Goal: Share content: Share content

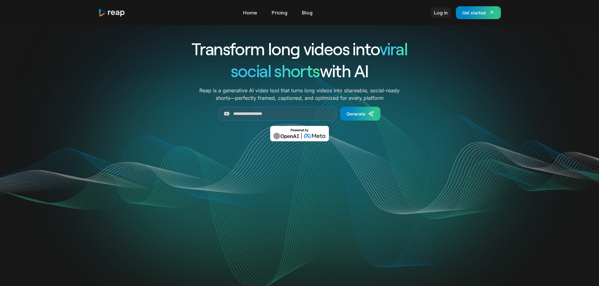
drag, startPoint x: 0, startPoint y: 0, endPoint x: 437, endPoint y: 11, distance: 436.9
click at [439, 10] on link "Log in" at bounding box center [441, 13] width 20 height 10
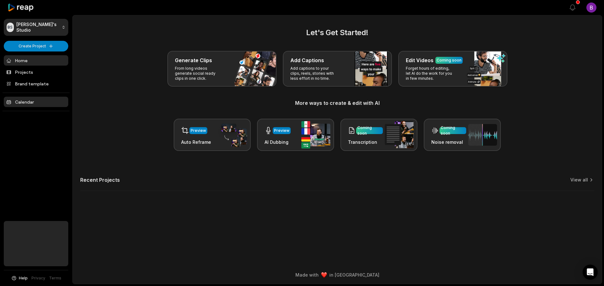
click at [20, 102] on link "Calendar" at bounding box center [36, 102] width 64 height 10
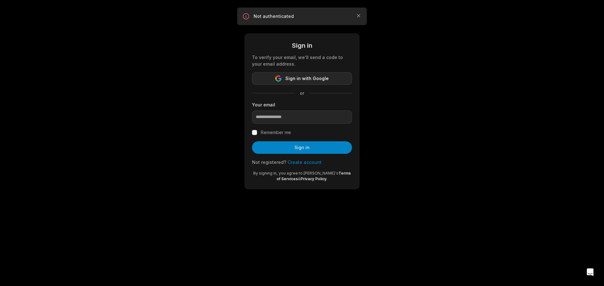
click at [295, 80] on span "Sign in with Google" at bounding box center [306, 79] width 43 height 8
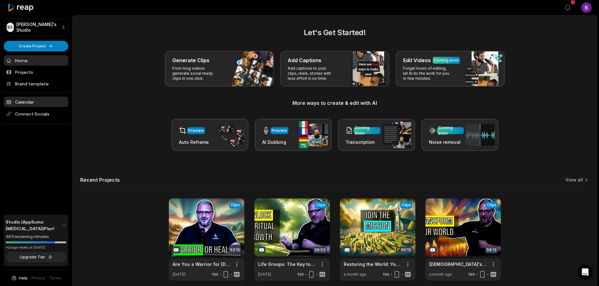
click at [30, 103] on link "Calendar" at bounding box center [36, 102] width 64 height 10
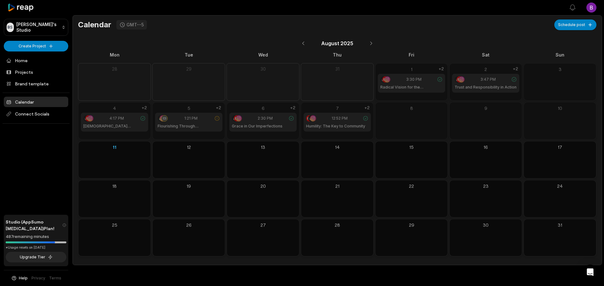
click at [514, 79] on icon at bounding box center [514, 80] width 6 height 6
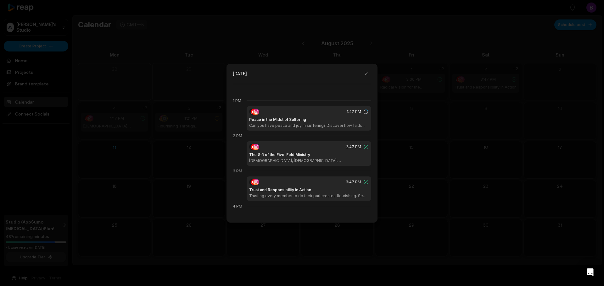
scroll to position [458, 0]
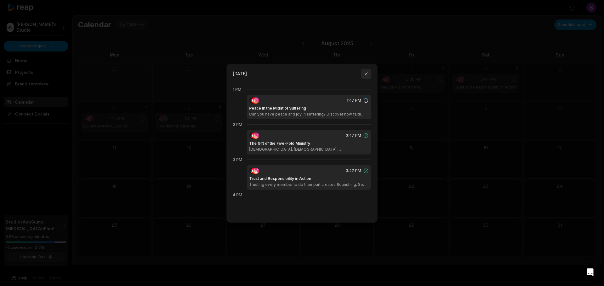
click at [366, 75] on button "button" at bounding box center [366, 74] width 10 height 10
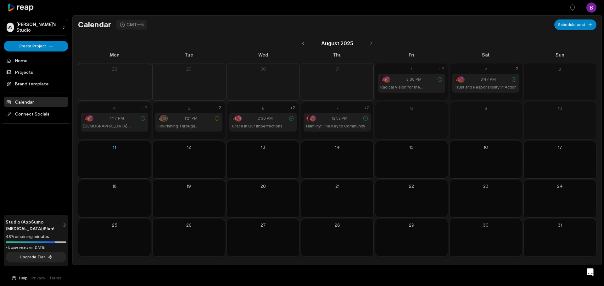
click at [368, 117] on icon at bounding box center [366, 119] width 6 height 6
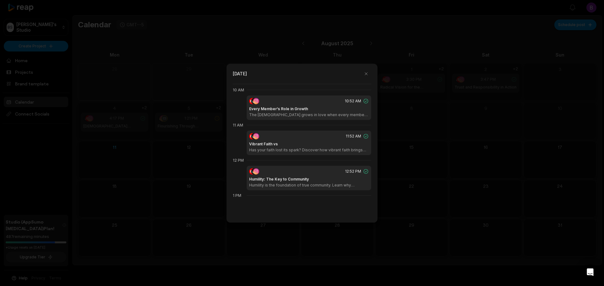
scroll to position [352, 0]
click at [365, 74] on button "button" at bounding box center [366, 74] width 10 height 10
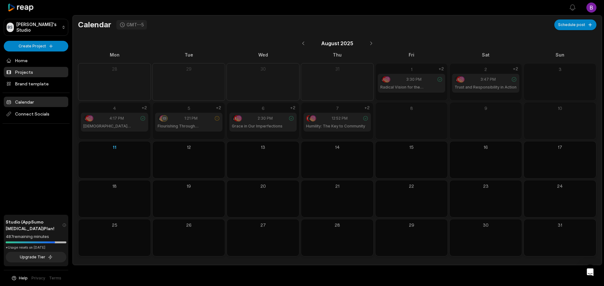
click at [24, 74] on link "Projects" at bounding box center [36, 72] width 64 height 10
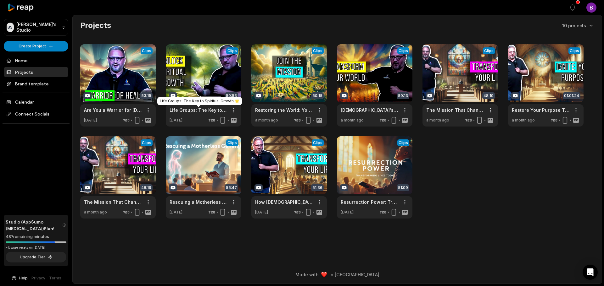
click at [199, 101] on div "Life Groups: The Key to Spiritual Growth 🌟" at bounding box center [199, 101] width 85 height 8
click at [196, 82] on link at bounding box center [203, 85] width 75 height 82
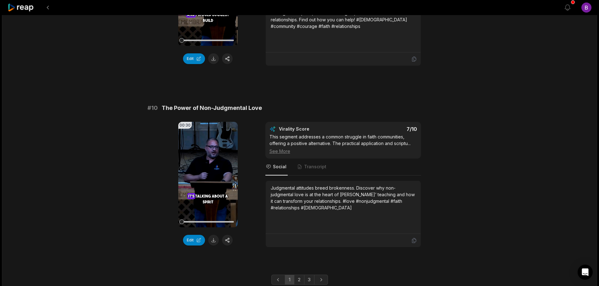
scroll to position [1644, 0]
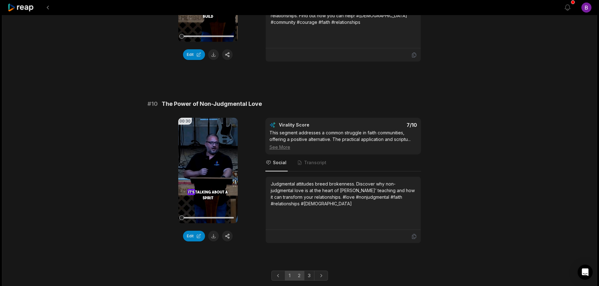
click at [301, 271] on link "2" at bounding box center [299, 276] width 10 height 10
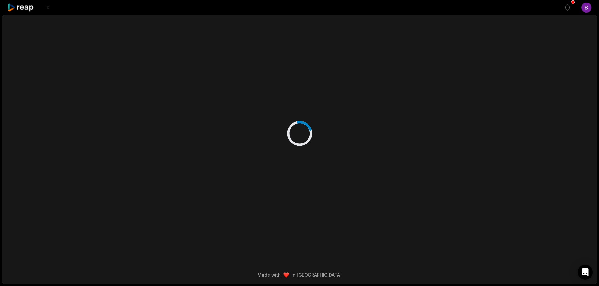
scroll to position [0, 0]
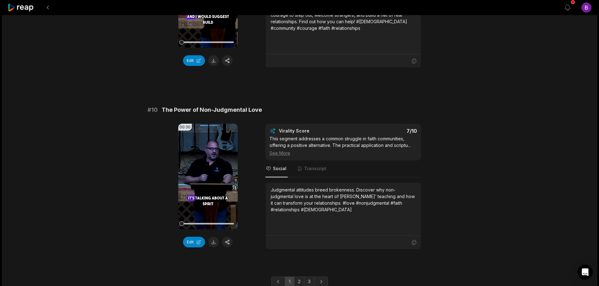
scroll to position [1644, 0]
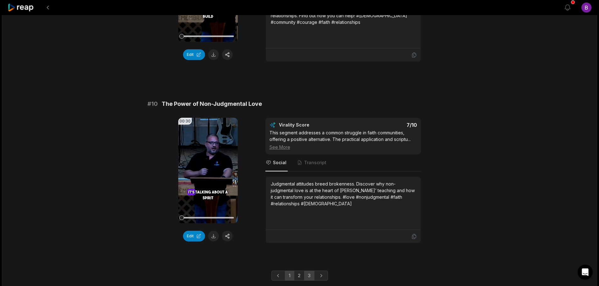
click at [311, 271] on link "3" at bounding box center [309, 276] width 10 height 10
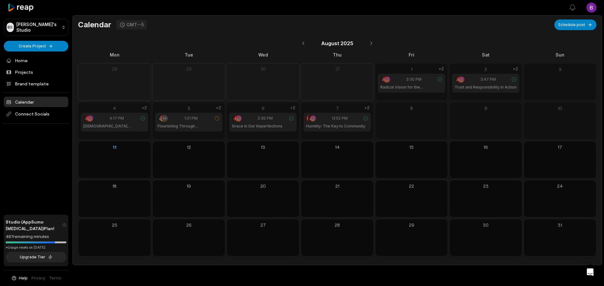
click at [360, 119] on div "12:52 PM" at bounding box center [337, 118] width 62 height 6
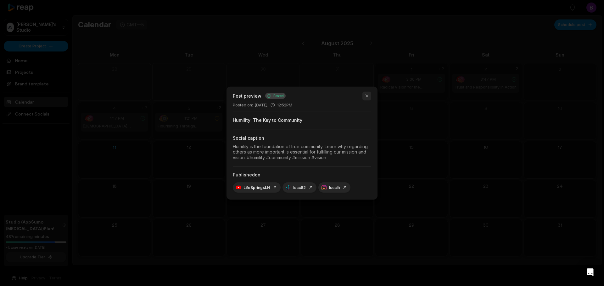
click at [367, 97] on button "button" at bounding box center [366, 96] width 9 height 9
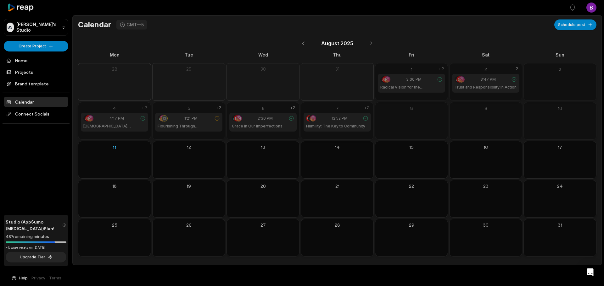
click at [330, 121] on div "12:52 PM" at bounding box center [337, 118] width 62 height 6
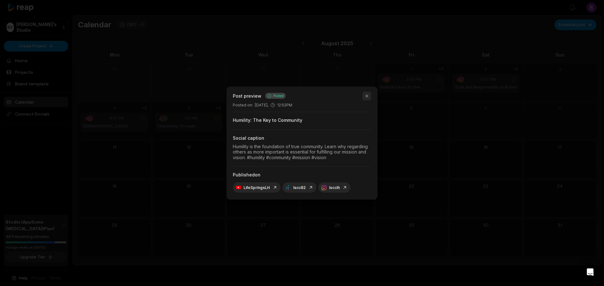
click at [370, 94] on button "button" at bounding box center [366, 96] width 9 height 9
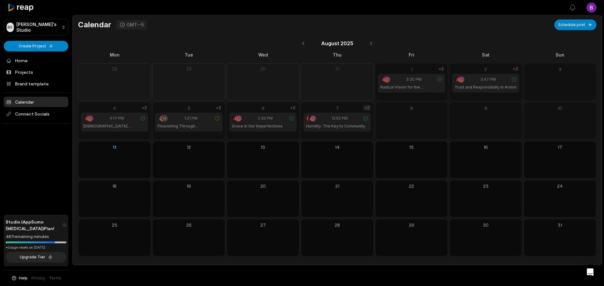
click at [369, 108] on div "+2" at bounding box center [367, 108] width 8 height 6
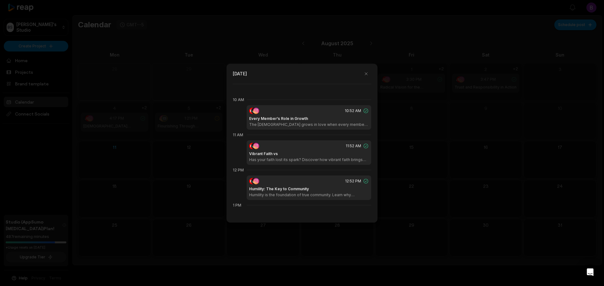
scroll to position [352, 0]
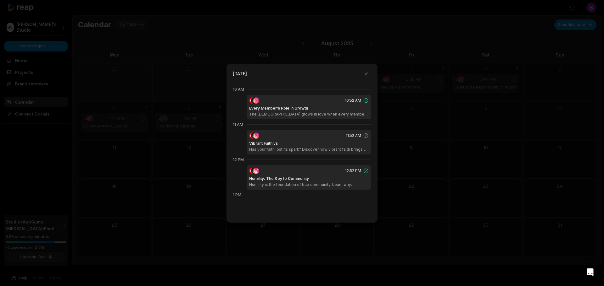
click at [265, 109] on h1 "Every Member’s Role in Growth" at bounding box center [278, 109] width 59 height 6
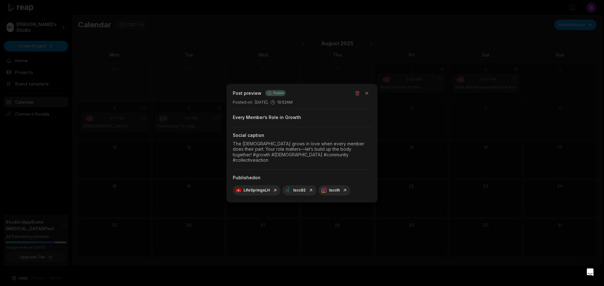
click at [264, 121] on div "Every Member’s Role in Growth" at bounding box center [302, 117] width 138 height 6
click at [367, 96] on button "button" at bounding box center [366, 93] width 9 height 9
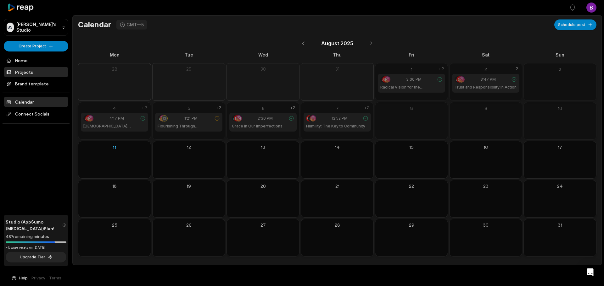
click at [18, 73] on link "Projects" at bounding box center [36, 72] width 64 height 10
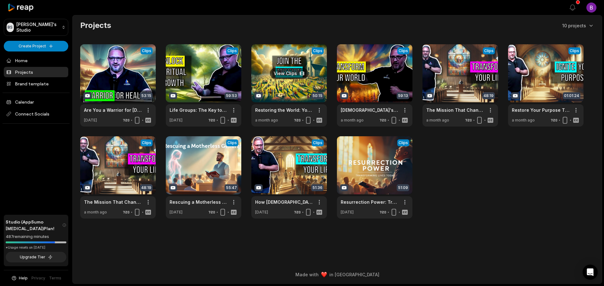
click at [274, 88] on link at bounding box center [288, 85] width 75 height 82
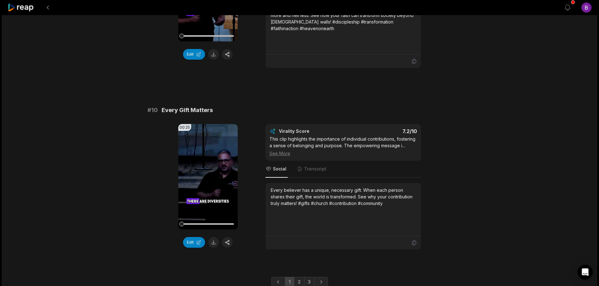
scroll to position [1647, 0]
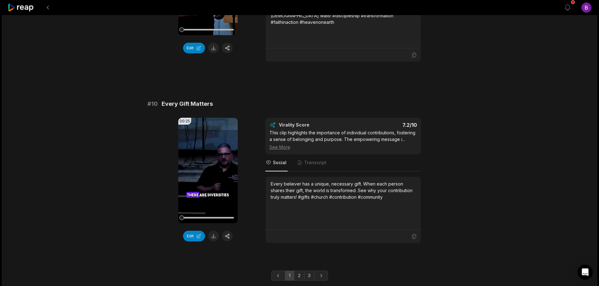
click at [308, 271] on link "3" at bounding box center [309, 276] width 10 height 10
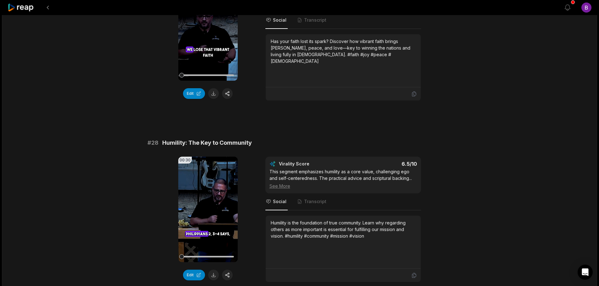
scroll to position [1057, 0]
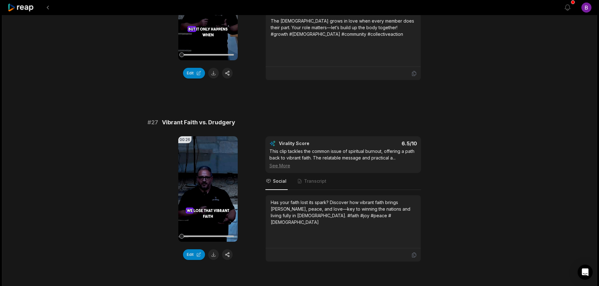
click at [20, 7] on icon at bounding box center [21, 7] width 27 height 8
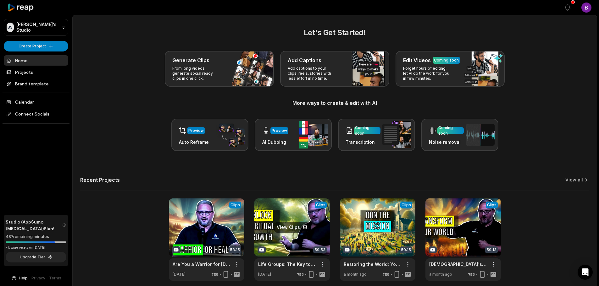
click at [292, 232] on link at bounding box center [291, 240] width 75 height 82
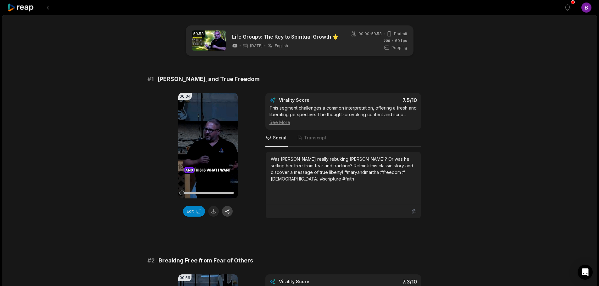
click at [226, 212] on button "button" at bounding box center [227, 211] width 11 height 11
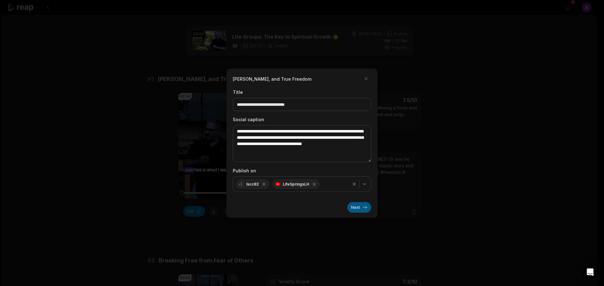
click at [356, 208] on button "Next" at bounding box center [359, 207] width 24 height 11
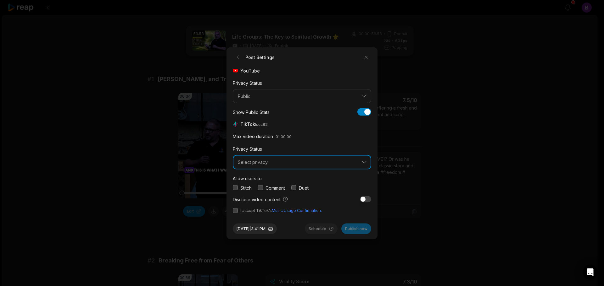
click at [263, 164] on span "Select privacy" at bounding box center [297, 163] width 119 height 6
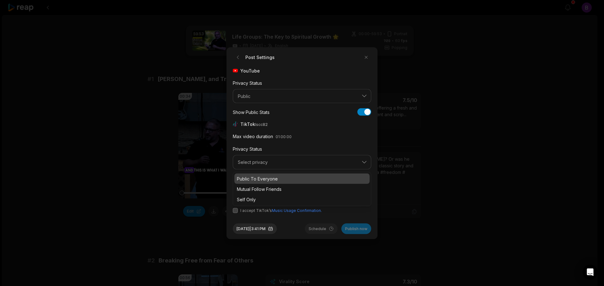
click at [253, 179] on p "Public To Everyone" at bounding box center [302, 178] width 130 height 7
click at [262, 188] on button "button" at bounding box center [260, 188] width 5 height 5
click at [236, 212] on button "button" at bounding box center [235, 210] width 5 height 5
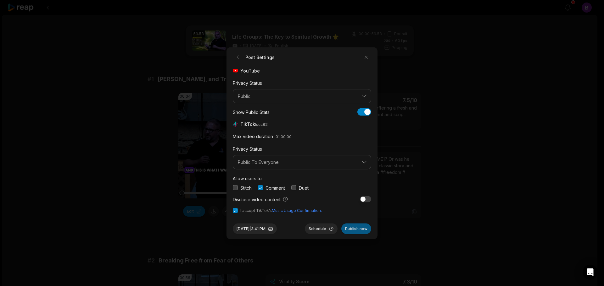
click at [354, 229] on button "Publish now" at bounding box center [356, 229] width 30 height 11
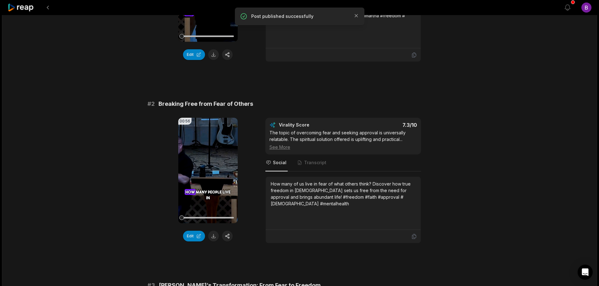
scroll to position [157, 0]
click at [227, 237] on button "button" at bounding box center [227, 236] width 11 height 11
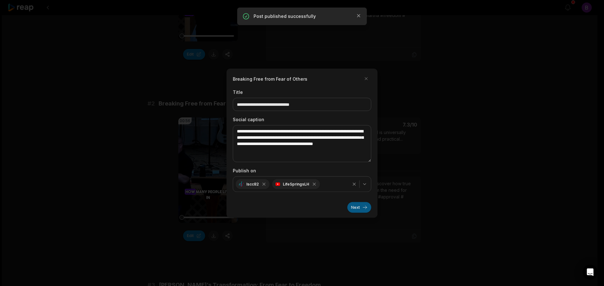
click at [369, 207] on button "Next" at bounding box center [359, 207] width 24 height 11
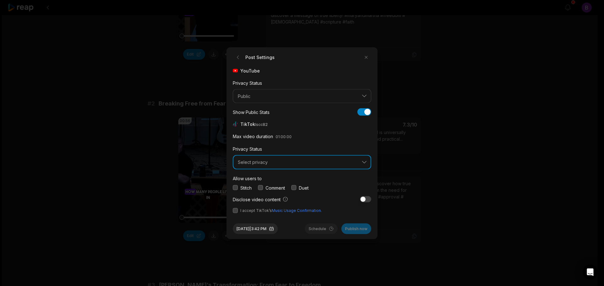
click at [267, 165] on button "Select privacy" at bounding box center [302, 162] width 138 height 14
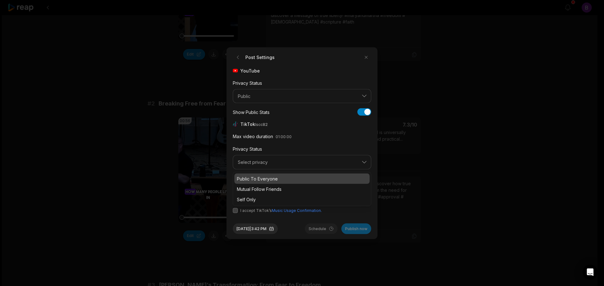
click at [258, 178] on p "Public To Everyone" at bounding box center [302, 178] width 130 height 7
click at [263, 189] on button "button" at bounding box center [260, 188] width 5 height 5
click at [236, 209] on button "button" at bounding box center [235, 210] width 5 height 5
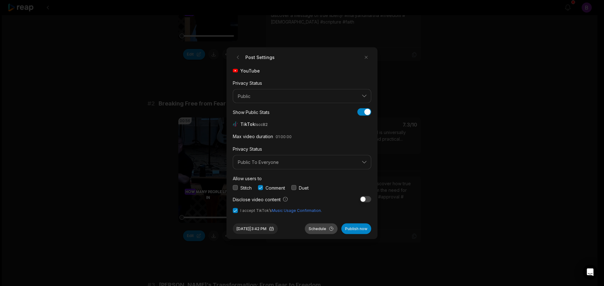
click at [319, 230] on button "Schedule" at bounding box center [321, 229] width 33 height 11
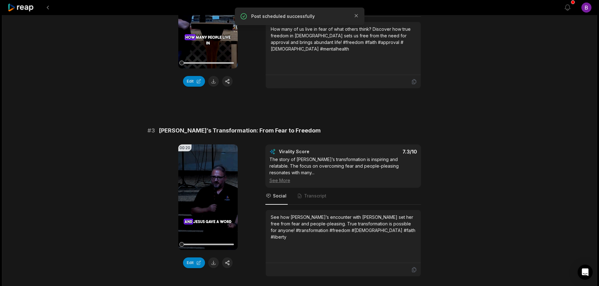
scroll to position [314, 0]
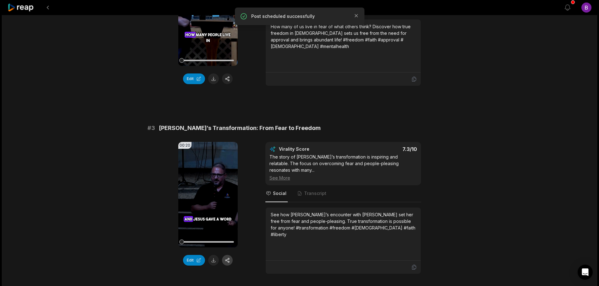
click at [229, 261] on button "button" at bounding box center [227, 260] width 11 height 11
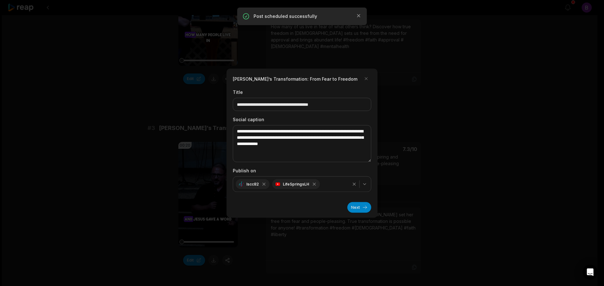
click at [357, 208] on button "Next" at bounding box center [359, 207] width 24 height 11
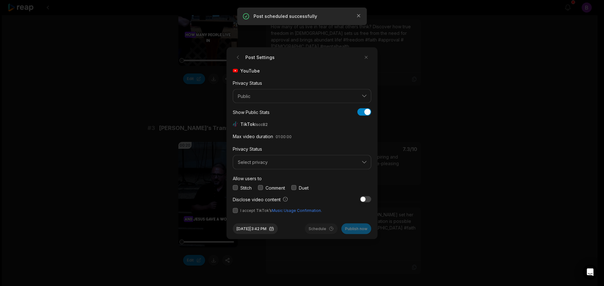
click at [259, 187] on button "button" at bounding box center [260, 188] width 5 height 5
click at [236, 210] on button "button" at bounding box center [235, 210] width 5 height 5
click at [314, 227] on div "Schedule Publish now" at bounding box center [338, 229] width 66 height 11
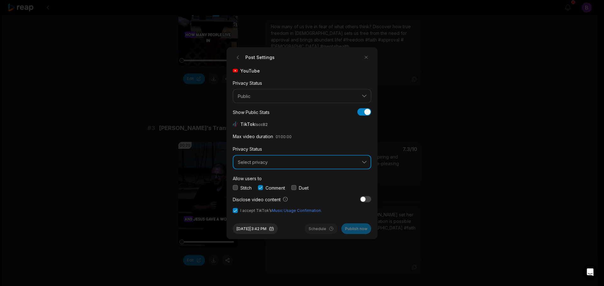
click at [277, 161] on span "Select privacy" at bounding box center [297, 163] width 119 height 6
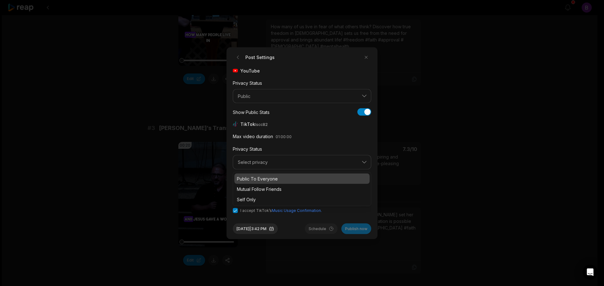
click at [261, 178] on p "Public To Everyone" at bounding box center [302, 178] width 130 height 7
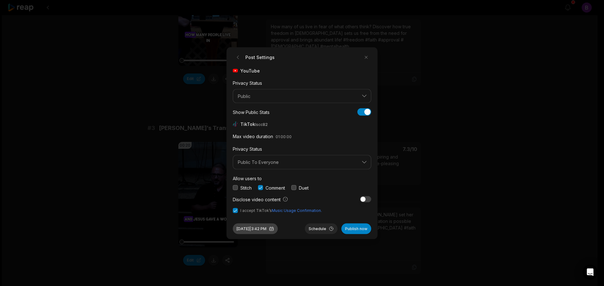
click at [264, 230] on button "Aug 11, 2025 | 3:42 PM" at bounding box center [255, 229] width 45 height 11
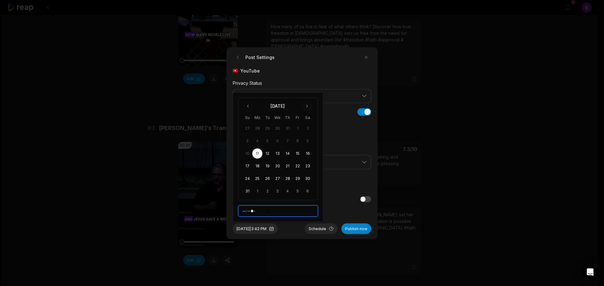
click at [242, 211] on input "*****" at bounding box center [278, 211] width 80 height 11
type input "*****"
click at [318, 231] on button "Schedule" at bounding box center [321, 229] width 33 height 11
